Goal: Contribute content

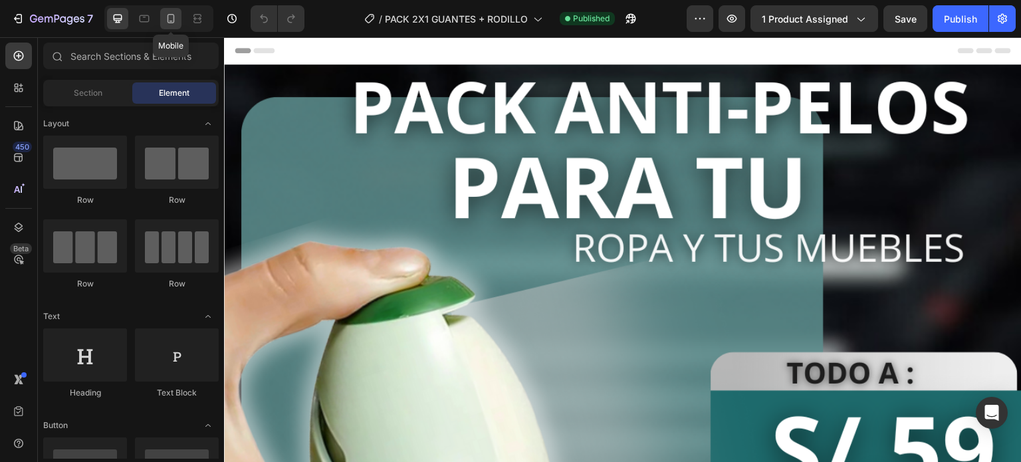
click at [165, 23] on icon at bounding box center [170, 18] width 13 height 13
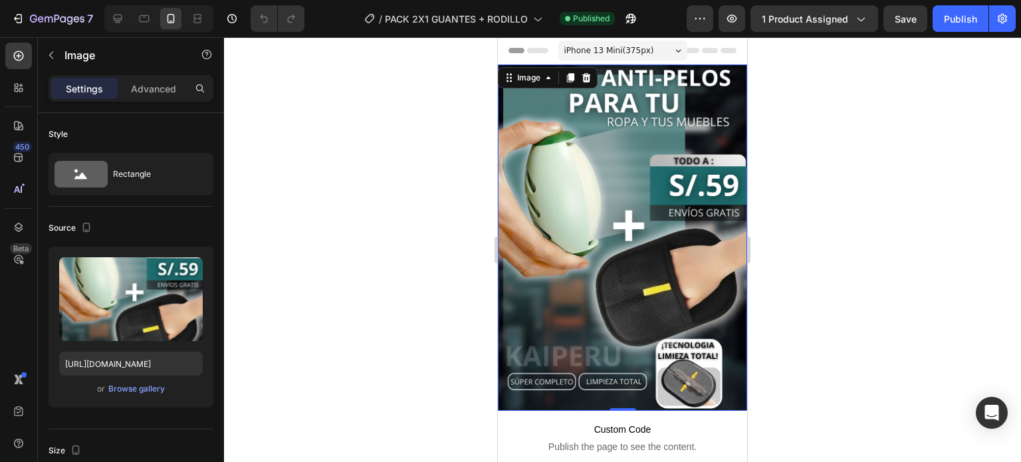
click at [651, 243] on img at bounding box center [622, 237] width 249 height 346
click at [138, 391] on div "Browse gallery" at bounding box center [136, 389] width 56 height 12
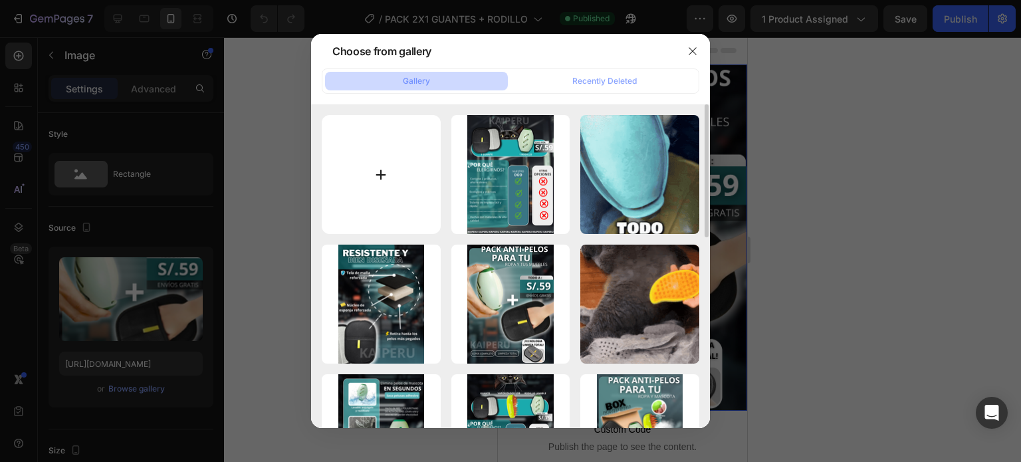
click at [375, 178] on input "file" at bounding box center [381, 174] width 119 height 119
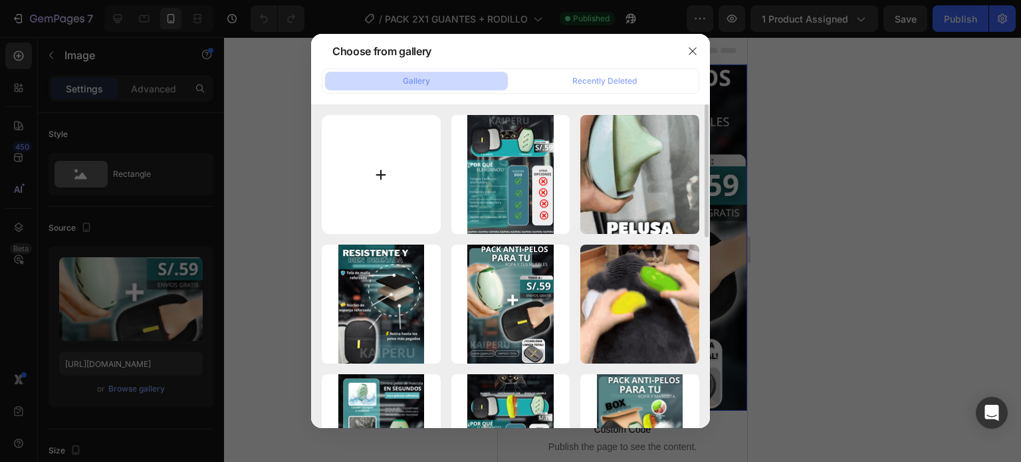
type input "C:\fakepath\bajado de peso.png"
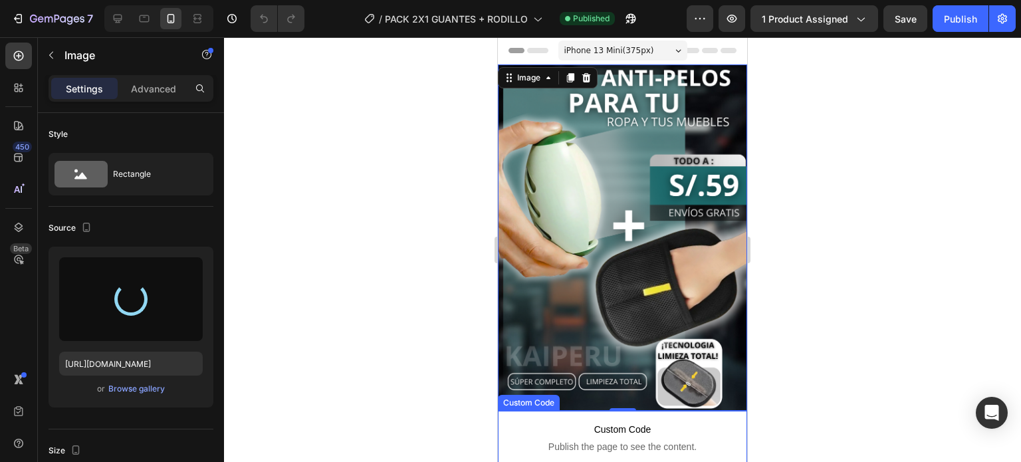
type input "[URL][DOMAIN_NAME]"
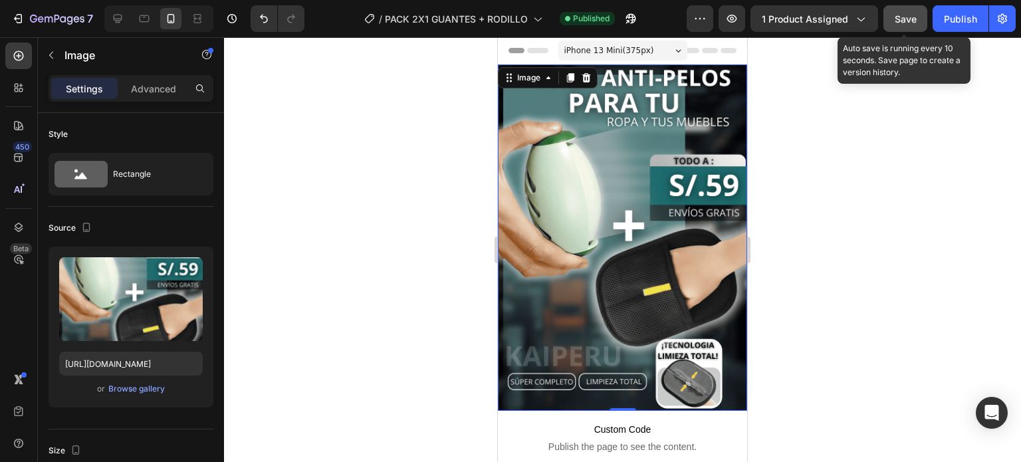
click at [916, 20] on span "Save" at bounding box center [905, 18] width 22 height 11
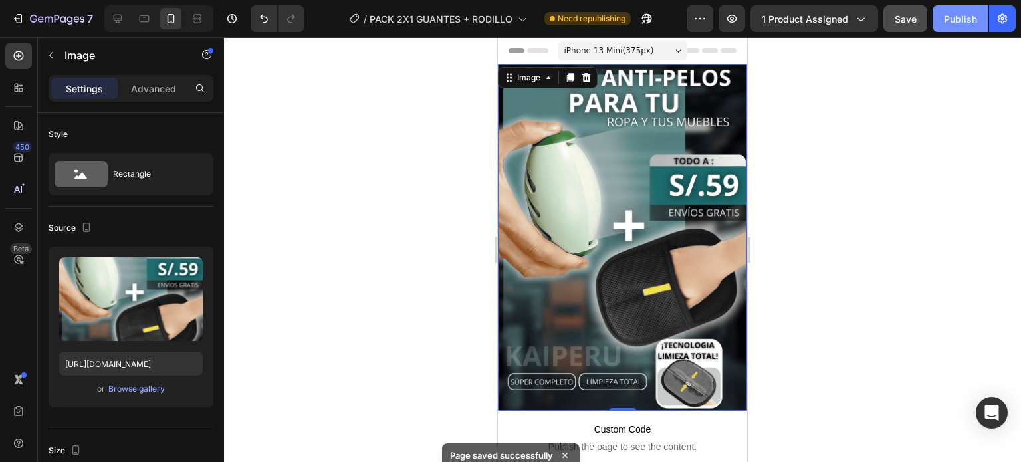
click at [941, 19] on button "Publish" at bounding box center [960, 18] width 56 height 27
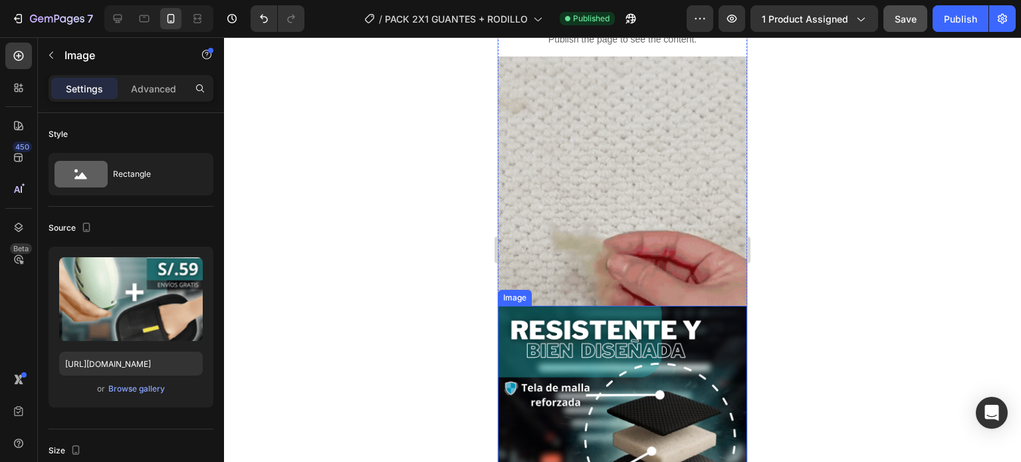
scroll to position [266, 0]
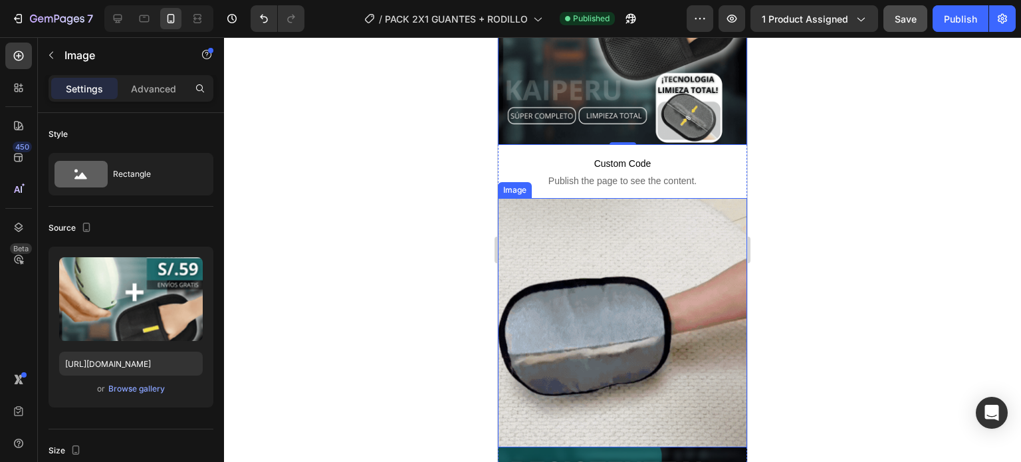
drag, startPoint x: 599, startPoint y: 287, endPoint x: 508, endPoint y: 287, distance: 90.4
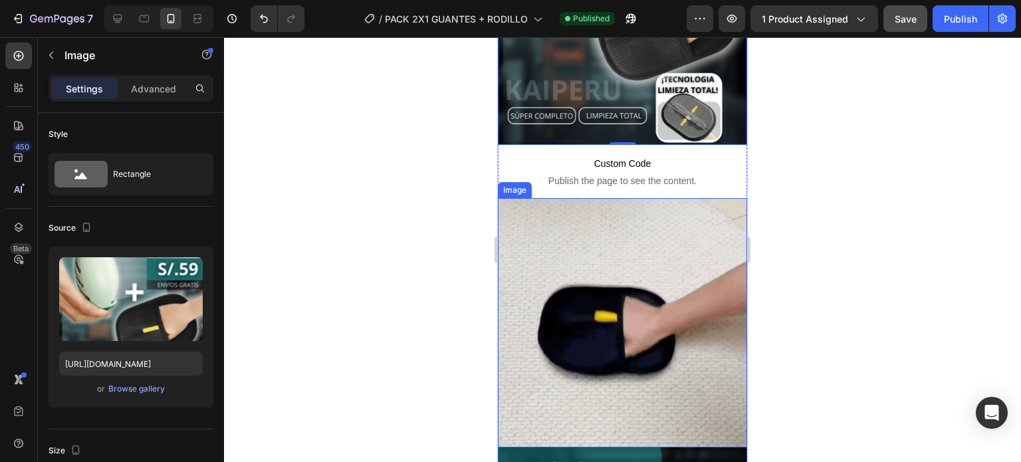
click at [598, 287] on img at bounding box center [622, 322] width 249 height 249
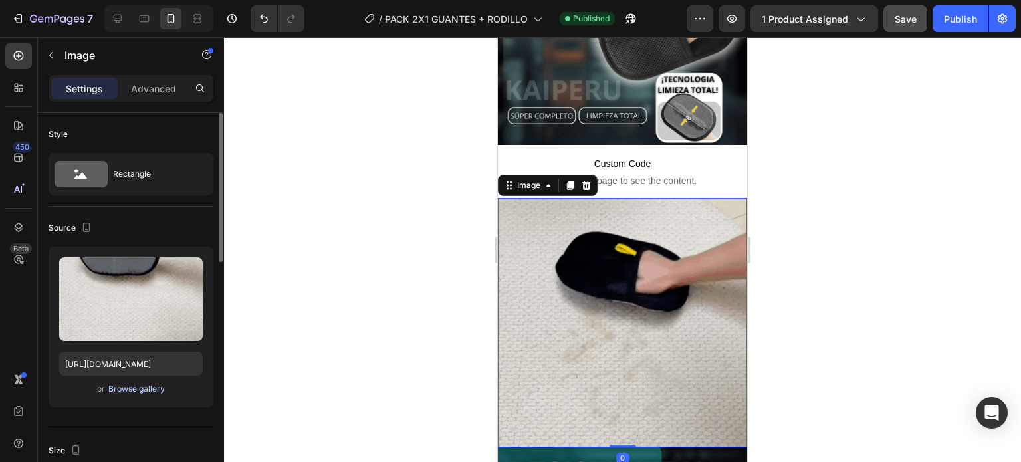
click at [140, 387] on div "Browse gallery" at bounding box center [136, 389] width 56 height 12
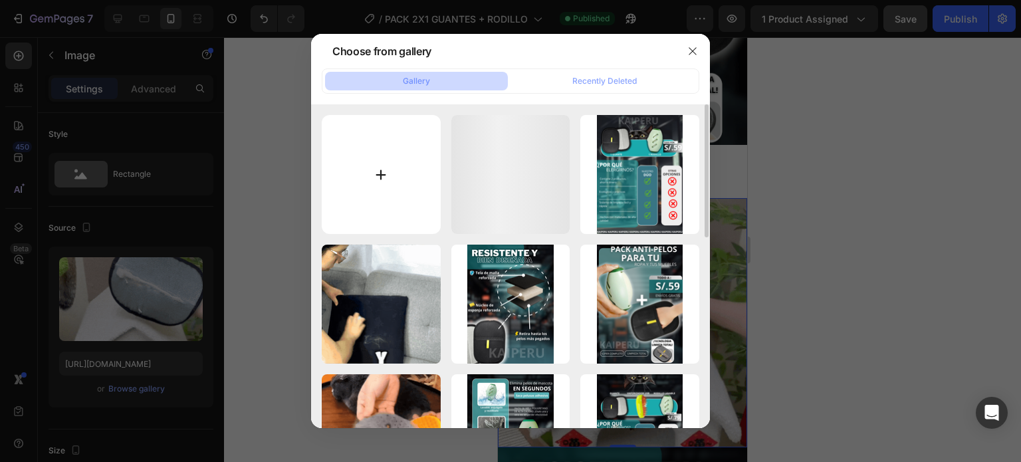
click at [404, 171] on input "file" at bounding box center [381, 174] width 119 height 119
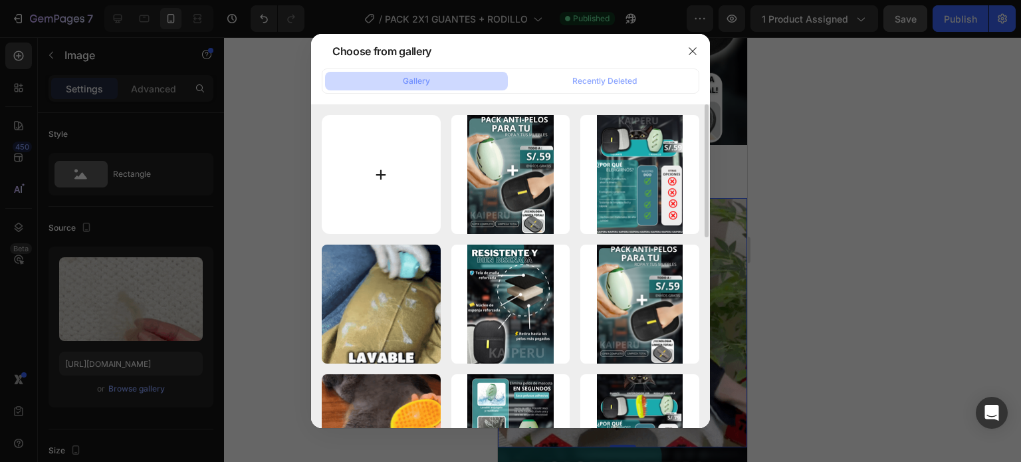
type input "C:\fakepath\gif compirmido.gif"
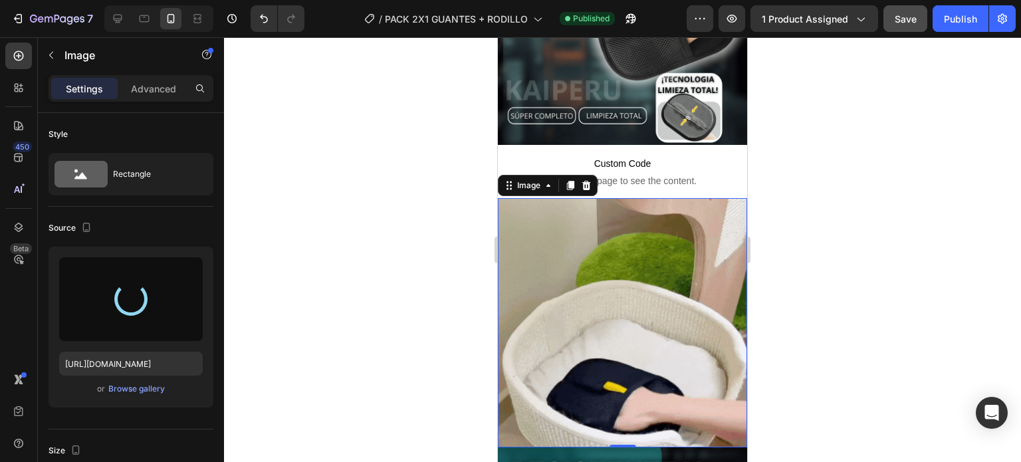
type input "[URL][DOMAIN_NAME]"
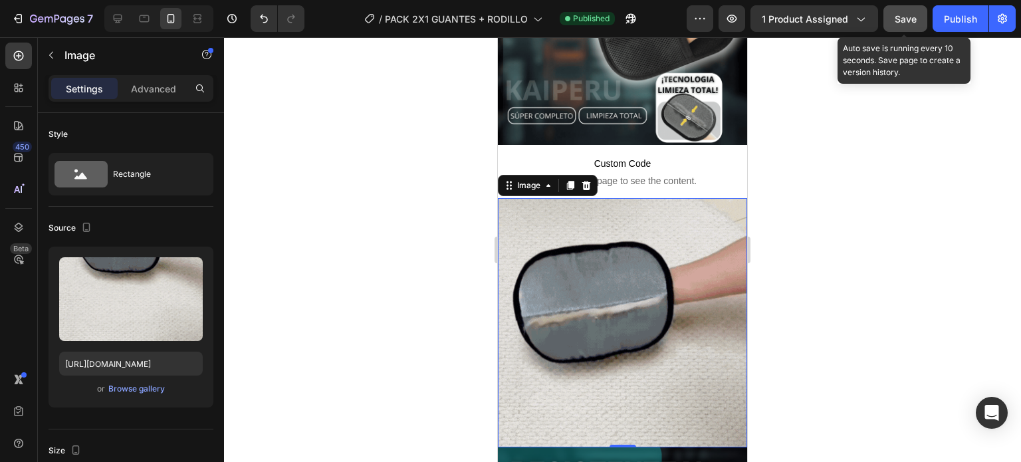
click at [898, 22] on span "Save" at bounding box center [905, 18] width 22 height 11
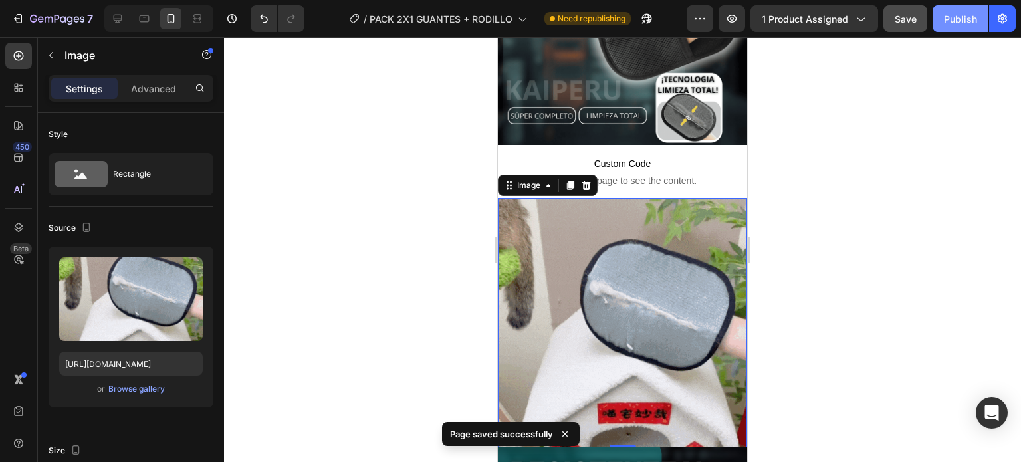
click at [953, 26] on button "Publish" at bounding box center [960, 18] width 56 height 27
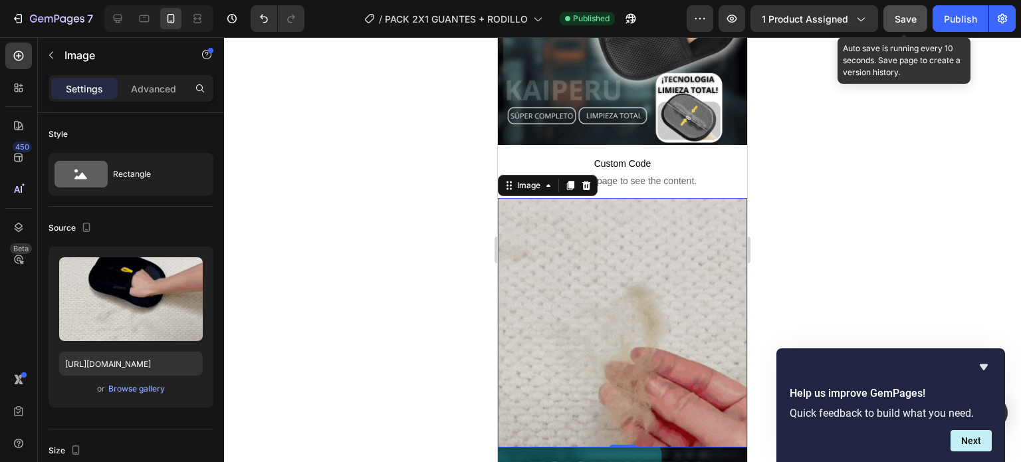
drag, startPoint x: 889, startPoint y: 15, endPoint x: 922, endPoint y: 15, distance: 32.6
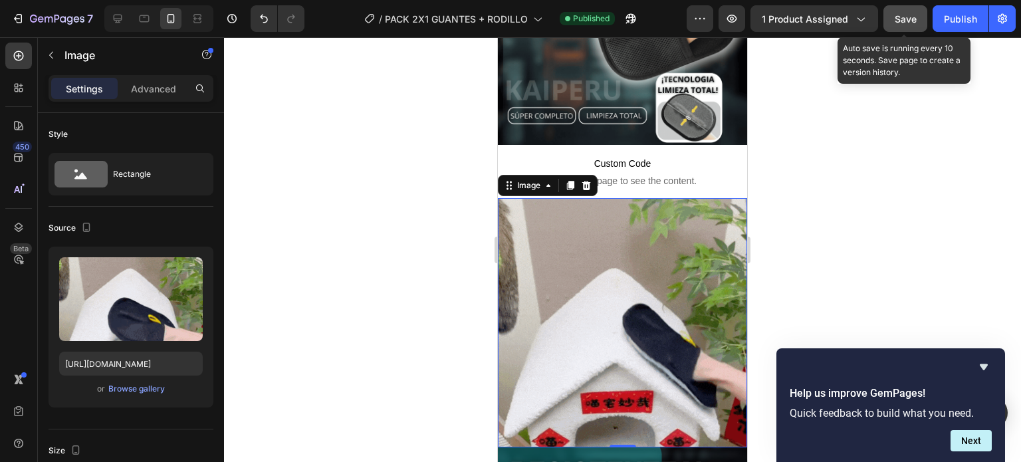
click at [892, 15] on button "Save" at bounding box center [905, 18] width 44 height 27
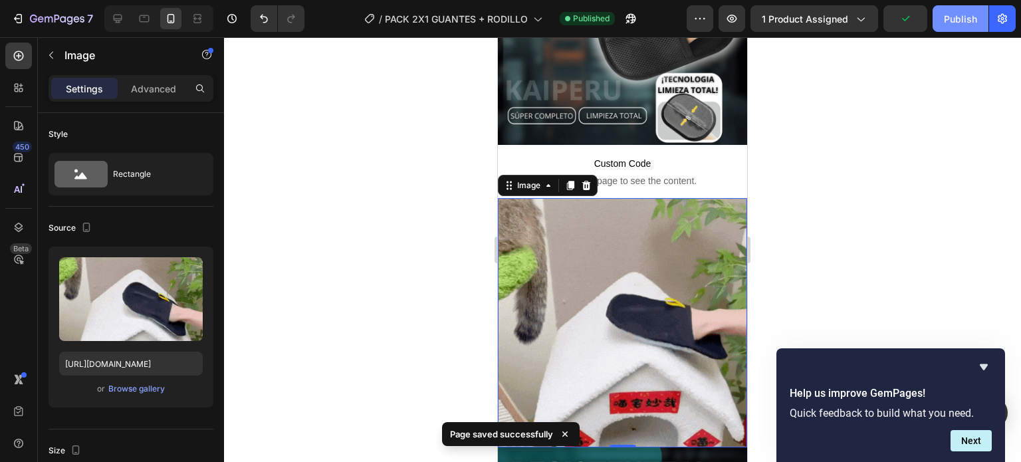
click at [937, 15] on button "Publish" at bounding box center [960, 18] width 56 height 27
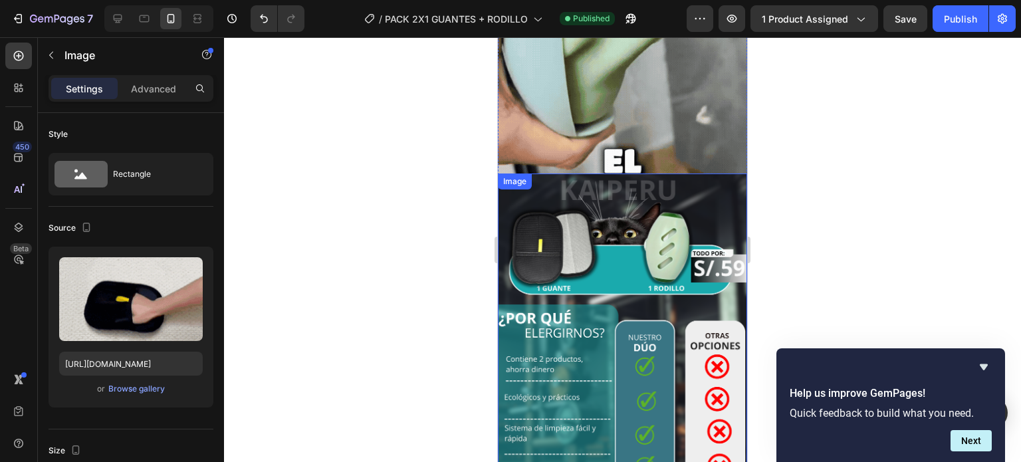
scroll to position [930, 0]
